Goal: Transaction & Acquisition: Obtain resource

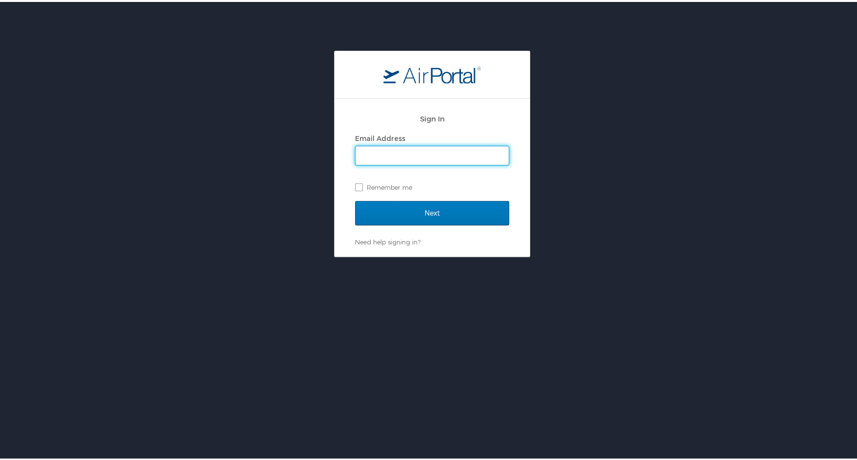
type input "donna.alford@cbtravel.com"
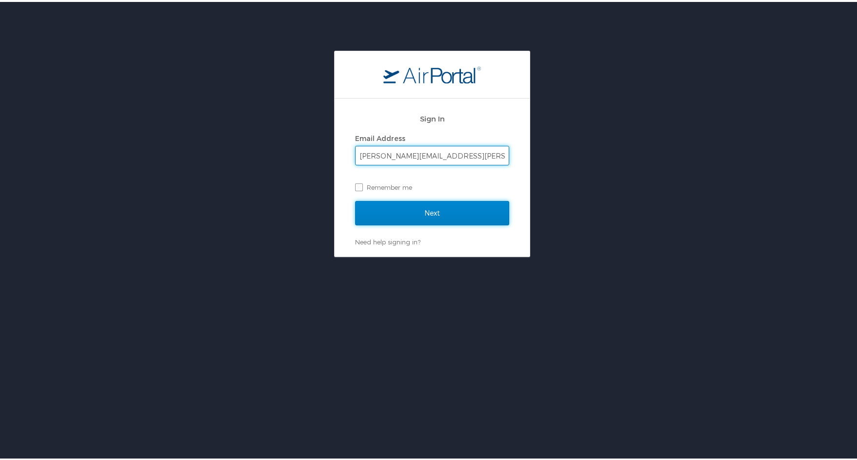
click at [432, 210] on input "Next" at bounding box center [432, 211] width 154 height 24
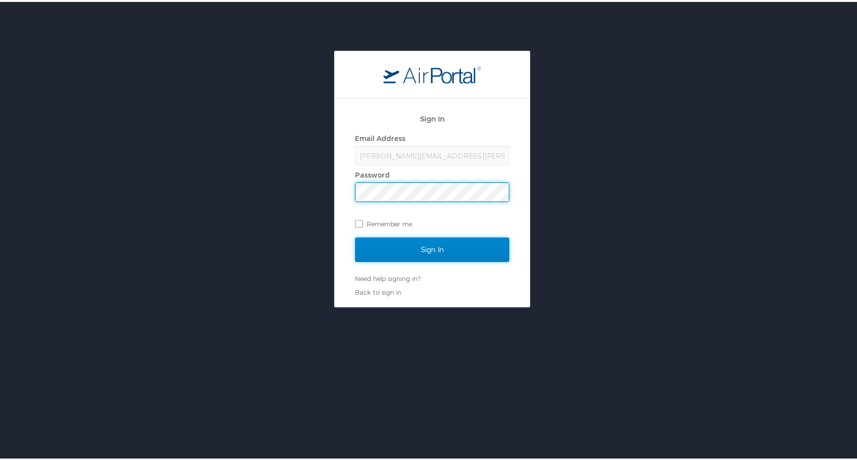
click at [427, 247] on input "Sign In" at bounding box center [432, 248] width 154 height 24
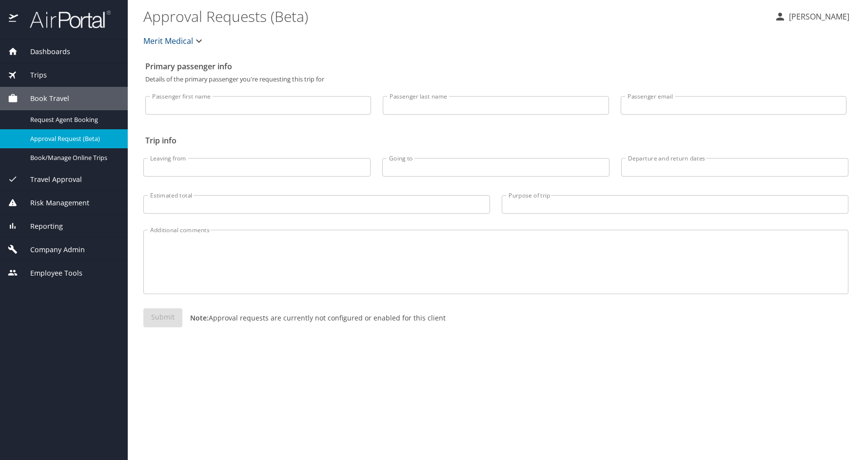
click at [60, 253] on span "Company Admin" at bounding box center [51, 249] width 67 height 11
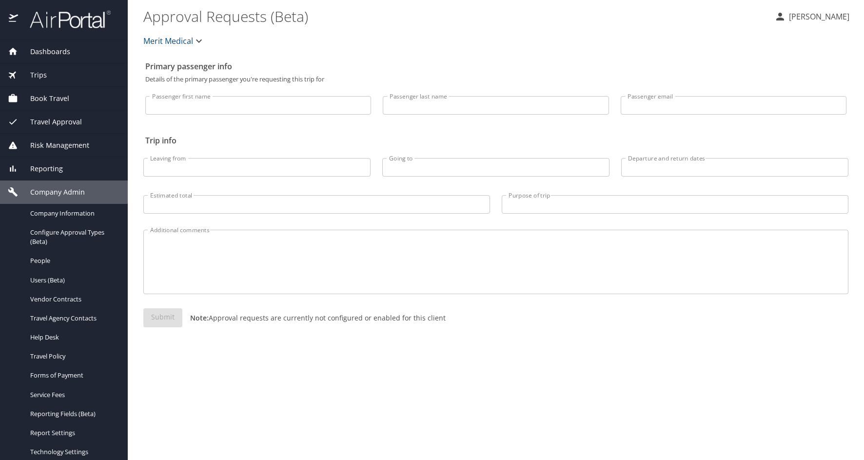
click at [39, 75] on span "Trips" at bounding box center [32, 75] width 29 height 11
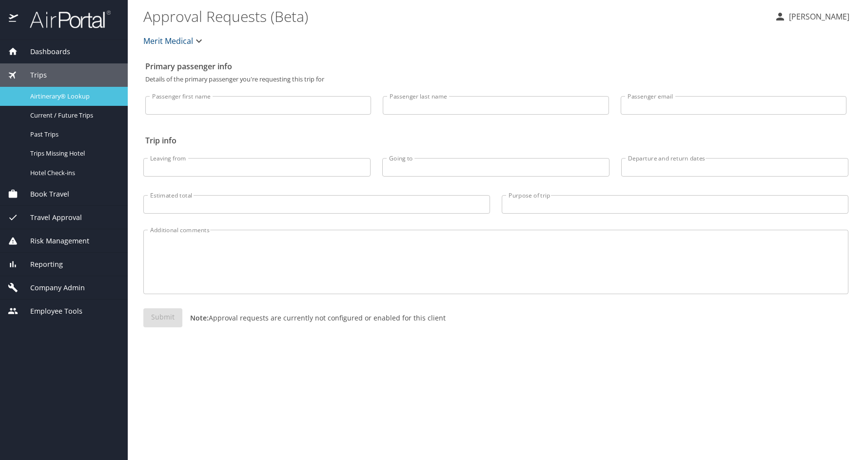
click at [51, 94] on span "Airtinerary® Lookup" at bounding box center [73, 96] width 86 height 9
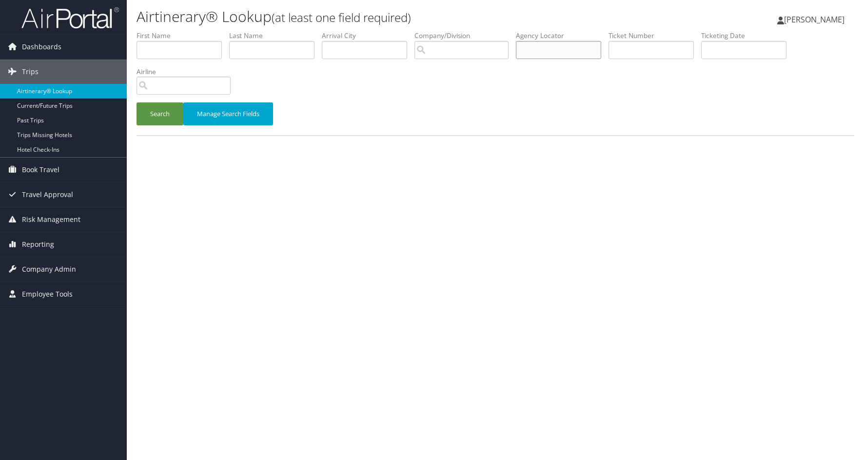
click at [529, 50] on input "text" at bounding box center [558, 50] width 85 height 18
type input "cvpjk4"
click at [155, 118] on button "Search" at bounding box center [160, 113] width 47 height 23
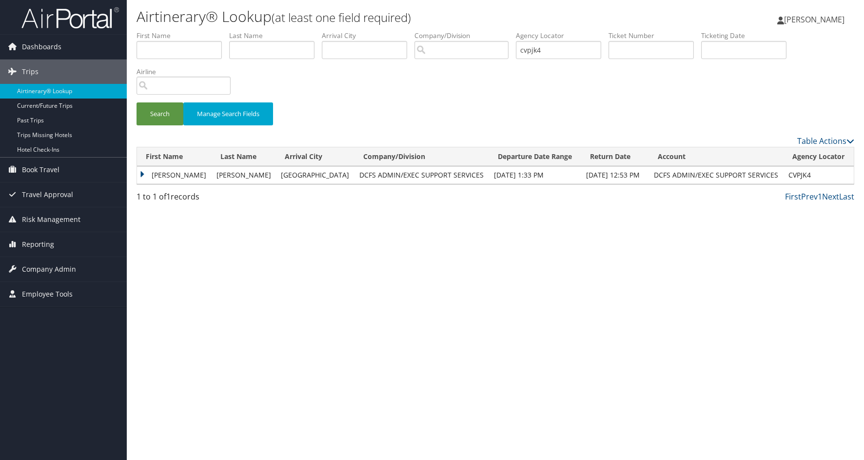
click at [141, 173] on td "CHRISTOPHER ALAN" at bounding box center [174, 175] width 75 height 18
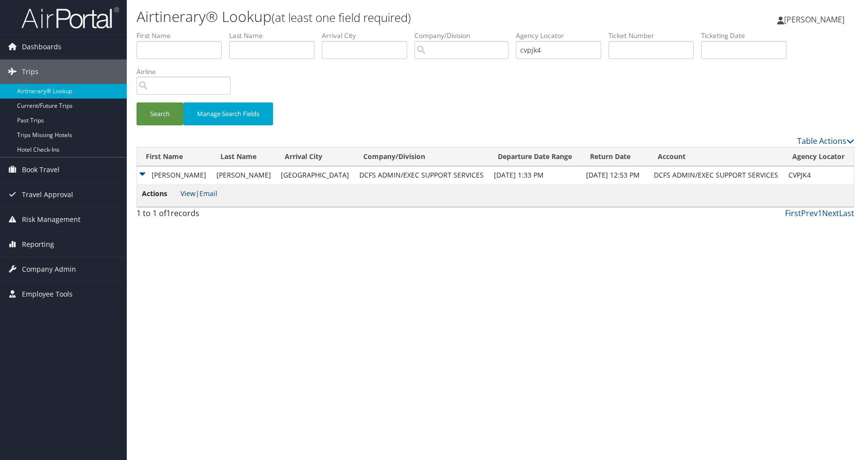
click at [187, 193] on link "View" at bounding box center [187, 193] width 15 height 9
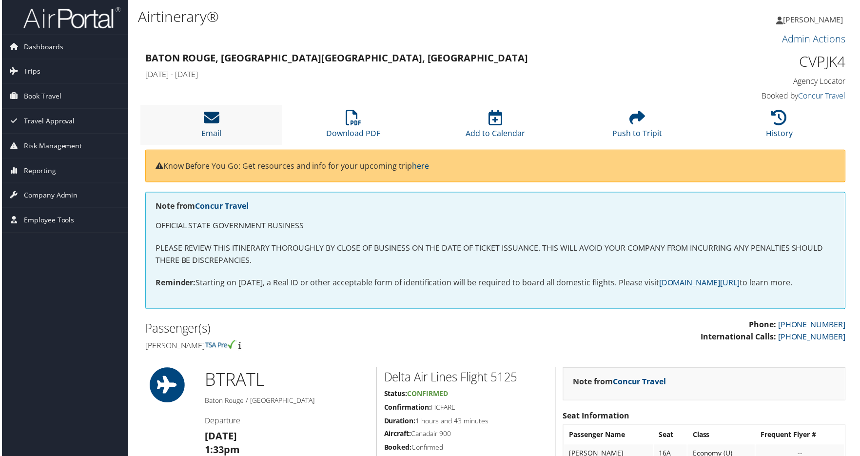
click at [208, 120] on icon at bounding box center [210, 118] width 16 height 16
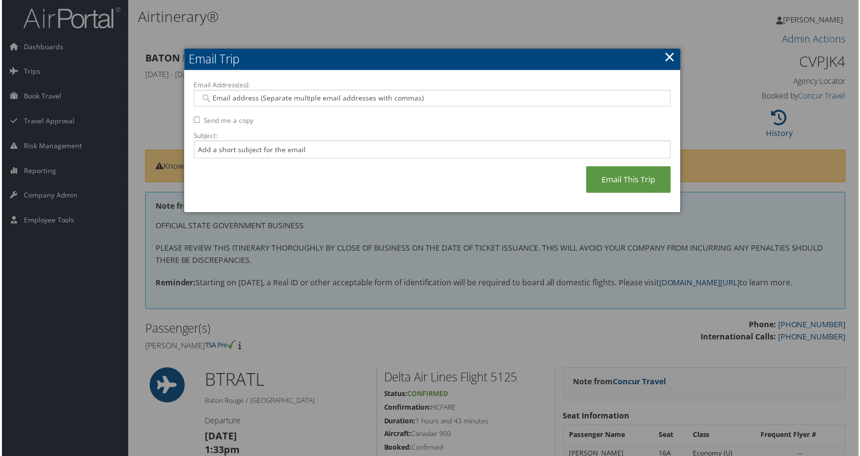
click at [316, 96] on input "Email Address(es):" at bounding box center [432, 99] width 466 height 10
type input "[PERSON_NAME][EMAIL_ADDRESS][DOMAIN_NAME]"
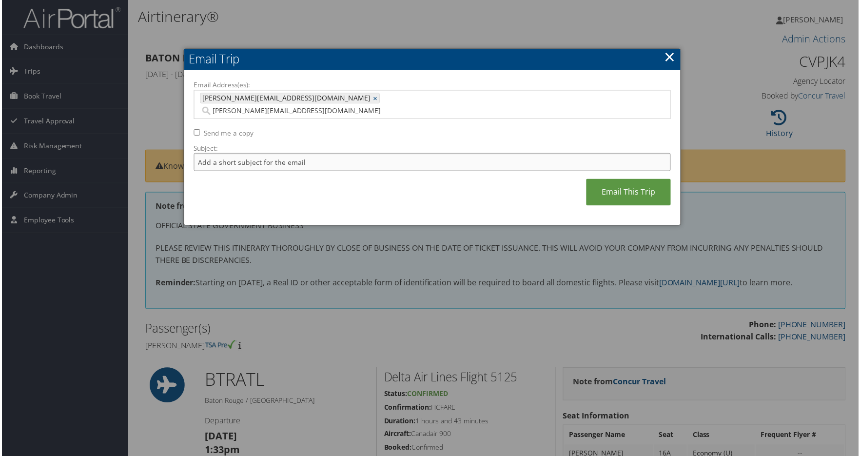
type input "[PERSON_NAME][EMAIL_ADDRESS][DOMAIN_NAME]"
click at [195, 154] on input "Subject:" at bounding box center [432, 163] width 479 height 18
type input "Airfare was economy nonrefundable"
click at [626, 179] on link "Email This Trip" at bounding box center [629, 192] width 85 height 27
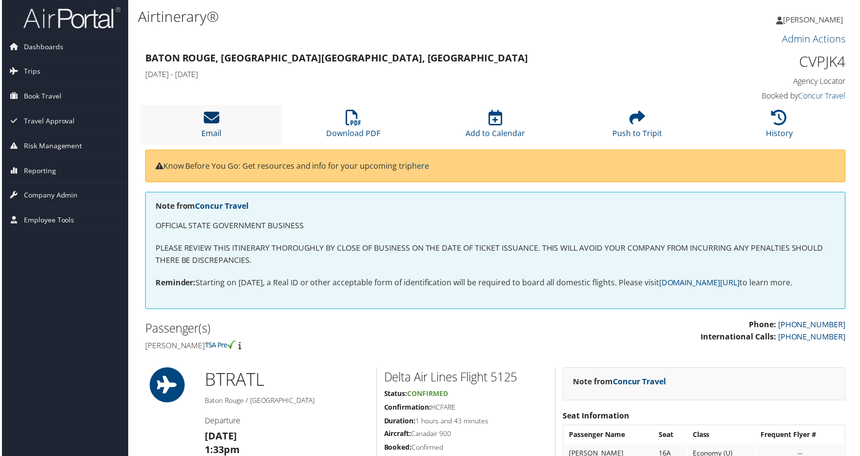
click at [208, 129] on link "Email" at bounding box center [210, 127] width 20 height 23
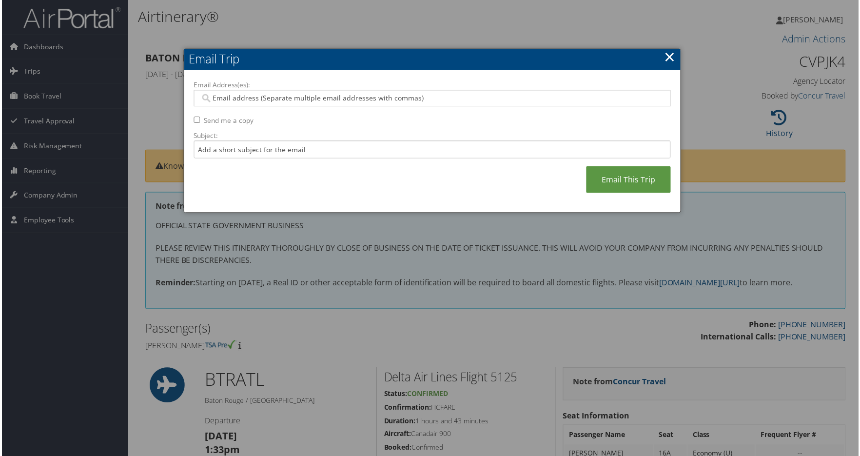
click at [283, 99] on input "Email Address(es):" at bounding box center [432, 99] width 466 height 10
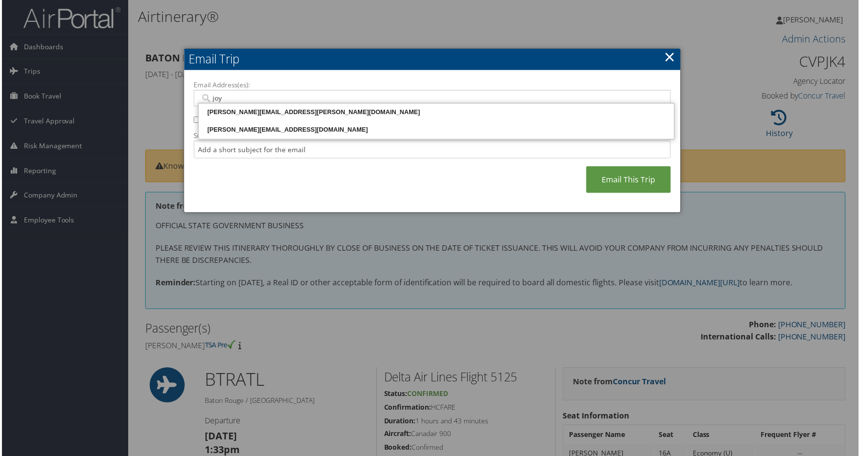
type input "joy"
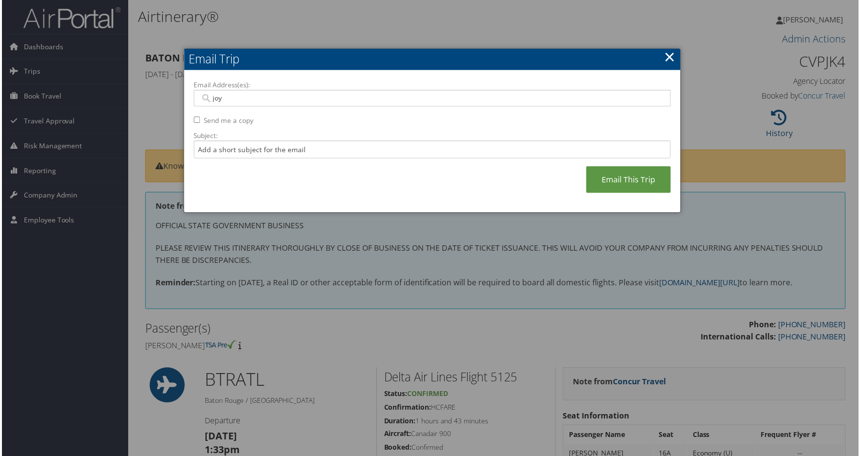
click at [668, 58] on link "×" at bounding box center [670, 57] width 11 height 20
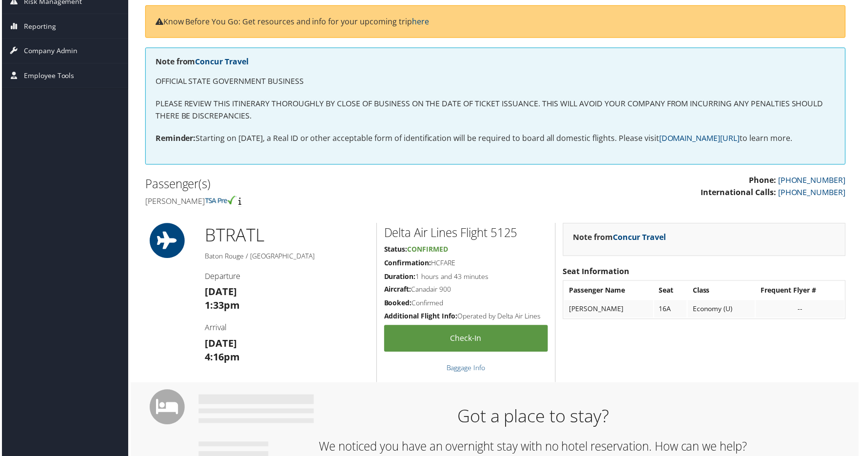
scroll to position [244, 0]
